Goal: Information Seeking & Learning: Learn about a topic

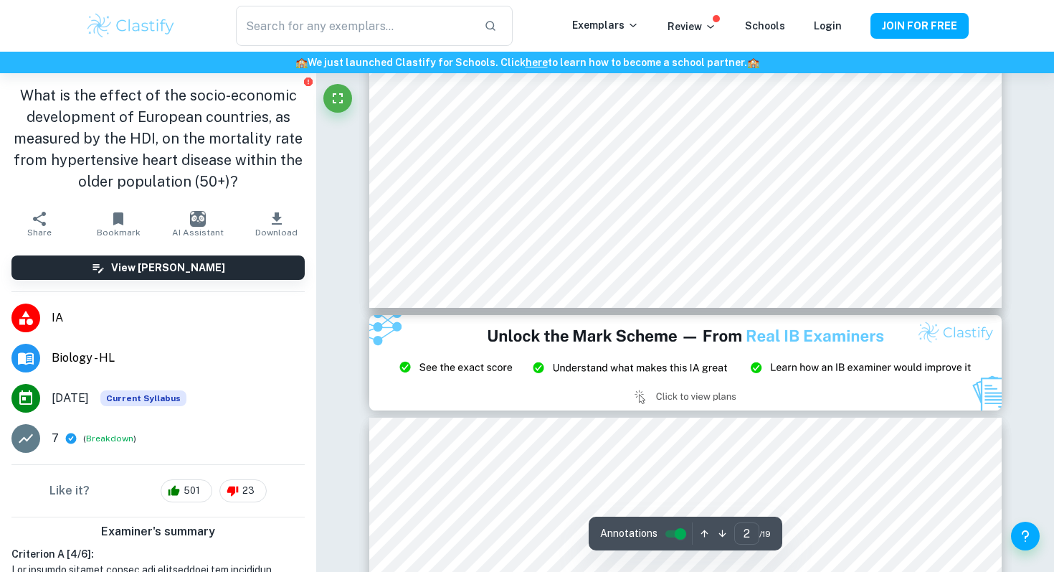
scroll to position [1080, 0]
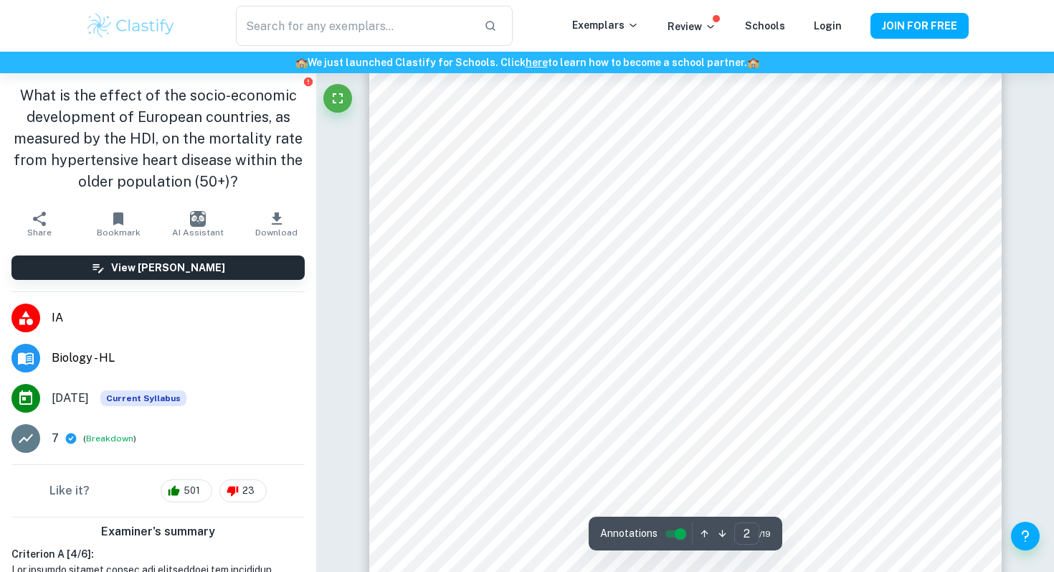
type input "1"
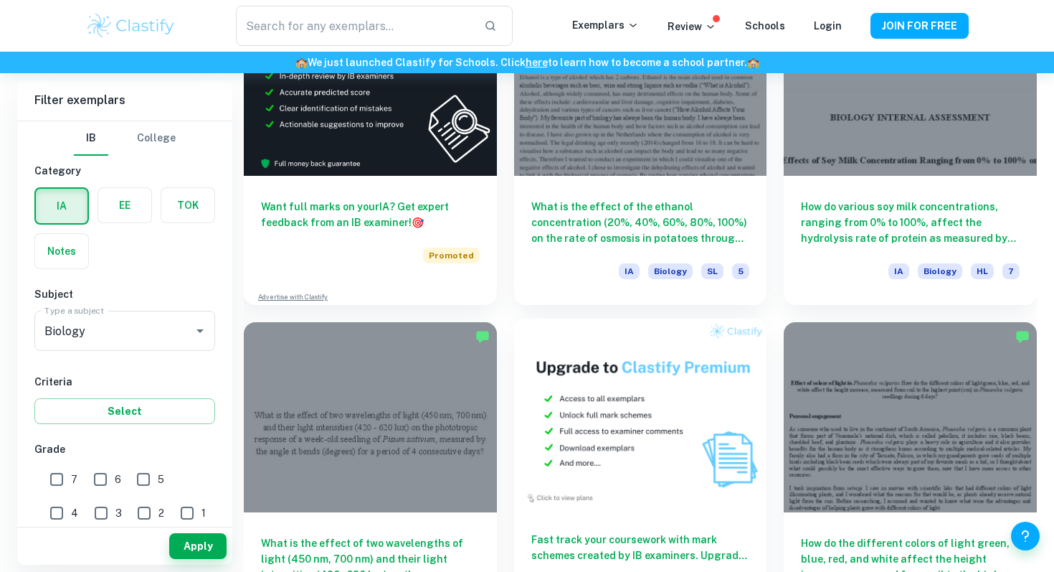
scroll to position [2511, 0]
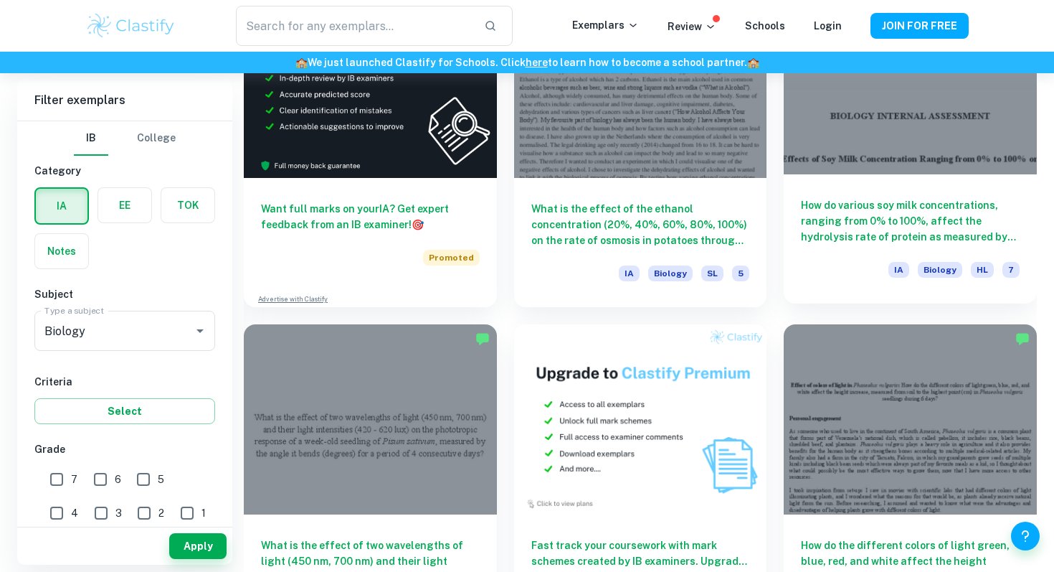
click at [871, 162] on div at bounding box center [910, 79] width 253 height 189
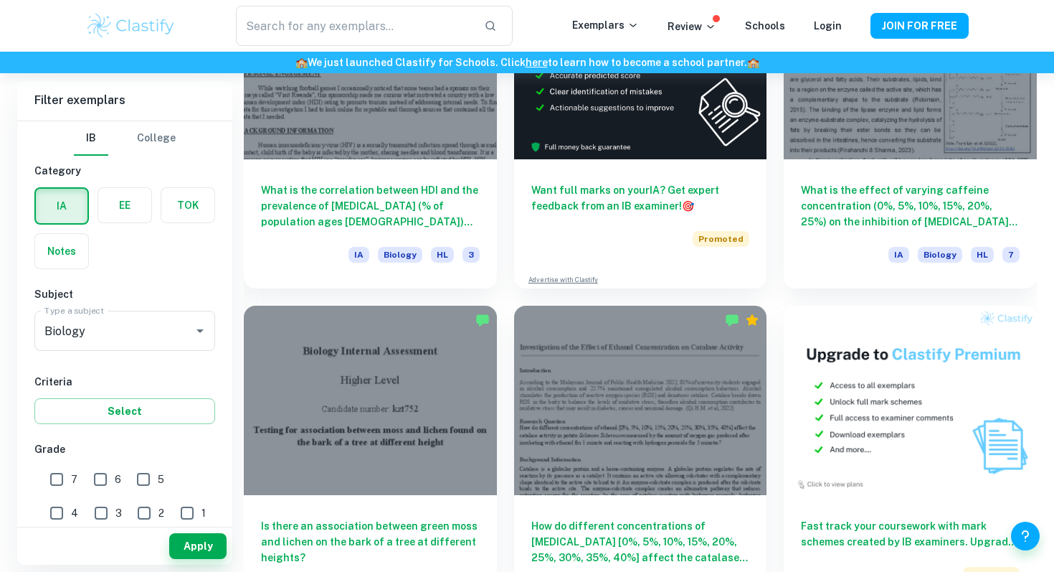
scroll to position [4659, 0]
